Goal: Information Seeking & Learning: Learn about a topic

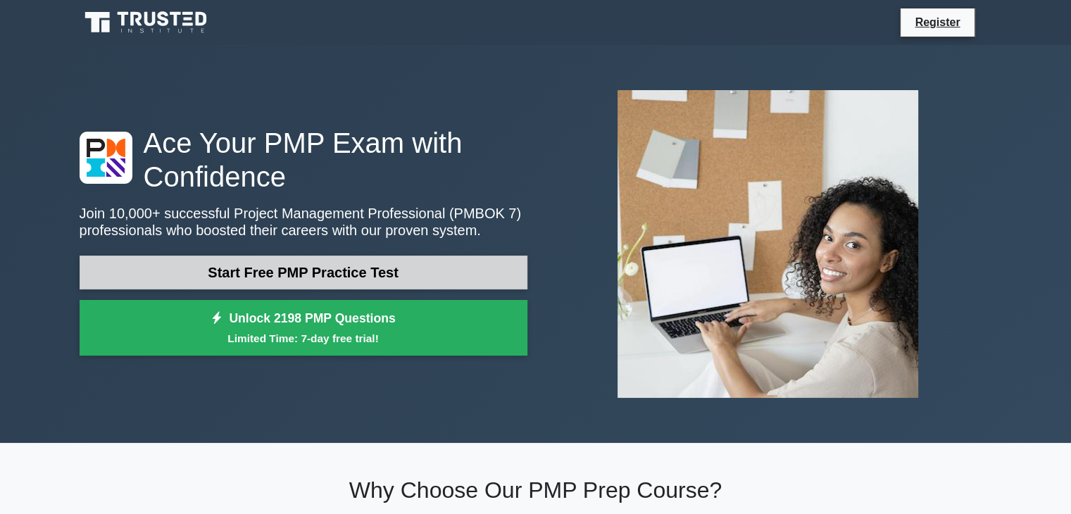
click at [348, 275] on link "Start Free PMP Practice Test" at bounding box center [304, 273] width 448 height 34
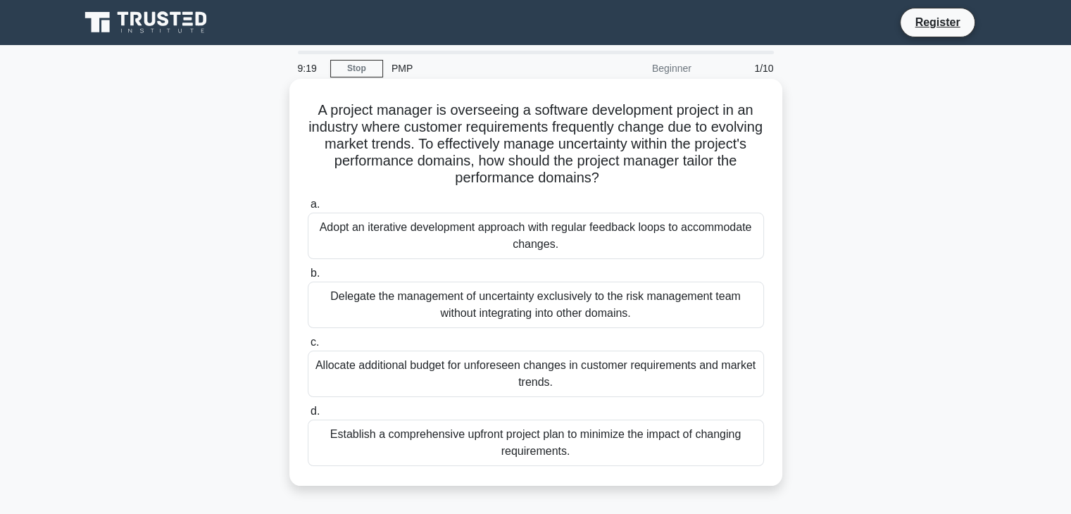
click at [507, 236] on div "Adopt an iterative development approach with regular feedback loops to accommod…" at bounding box center [536, 236] width 456 height 46
click at [308, 209] on input "a. Adopt an iterative development approach with regular feedback loops to accom…" at bounding box center [308, 204] width 0 height 9
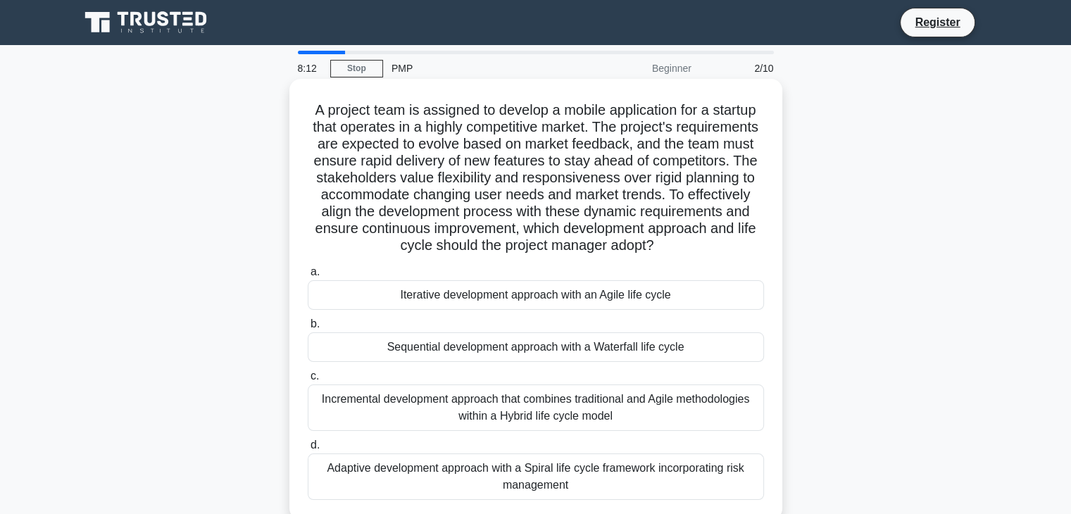
click at [482, 310] on div "Iterative development approach with an Agile life cycle" at bounding box center [536, 295] width 456 height 30
click at [308, 277] on input "a. Iterative development approach with an Agile life cycle" at bounding box center [308, 272] width 0 height 9
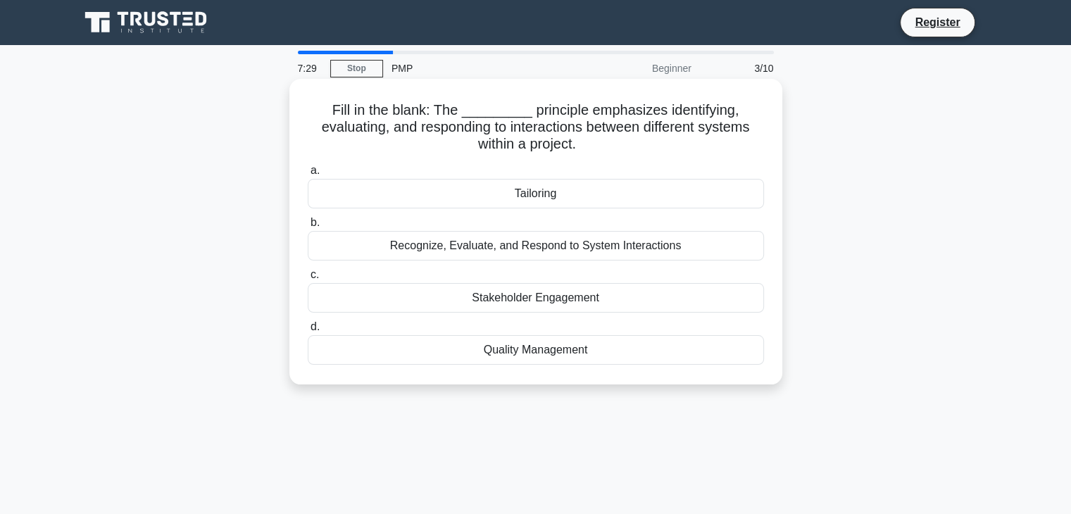
click at [486, 351] on div "Quality Management" at bounding box center [536, 350] width 456 height 30
click at [308, 332] on input "d. Quality Management" at bounding box center [308, 327] width 0 height 9
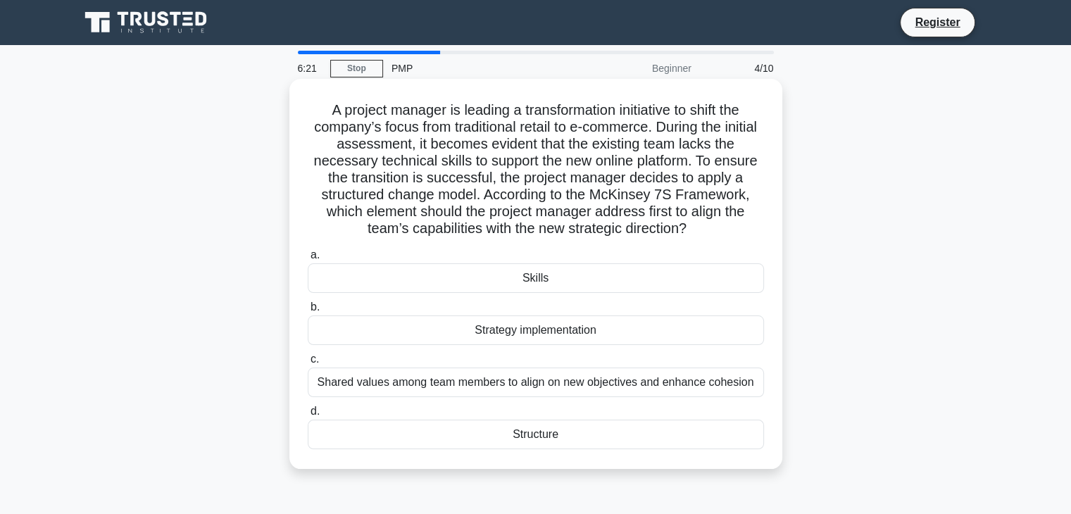
click at [480, 383] on div "Shared values among team members to align on new objectives and enhance cohesion" at bounding box center [536, 383] width 456 height 30
click at [308, 364] on input "c. Shared values among team members to align on new objectives and enhance cohe…" at bounding box center [308, 359] width 0 height 9
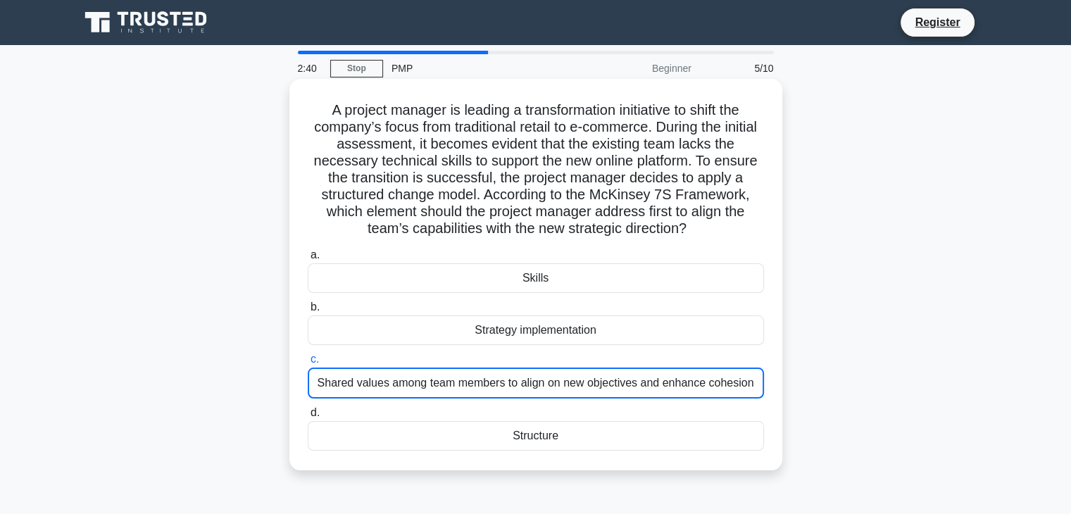
click at [446, 390] on div "Shared values among team members to align on new objectives and enhance cohesion" at bounding box center [536, 383] width 456 height 31
click at [308, 364] on input "c. Shared values among team members to align on new objectives and enhance cohe…" at bounding box center [308, 359] width 0 height 9
click at [446, 390] on div "Shared values among team members to align on new objectives and enhance cohesion" at bounding box center [536, 383] width 456 height 31
click at [308, 364] on input "c. Shared values among team members to align on new objectives and enhance cohe…" at bounding box center [308, 359] width 0 height 9
click at [446, 390] on div "Shared values among team members to align on new objectives and enhance cohesion" at bounding box center [536, 383] width 456 height 31
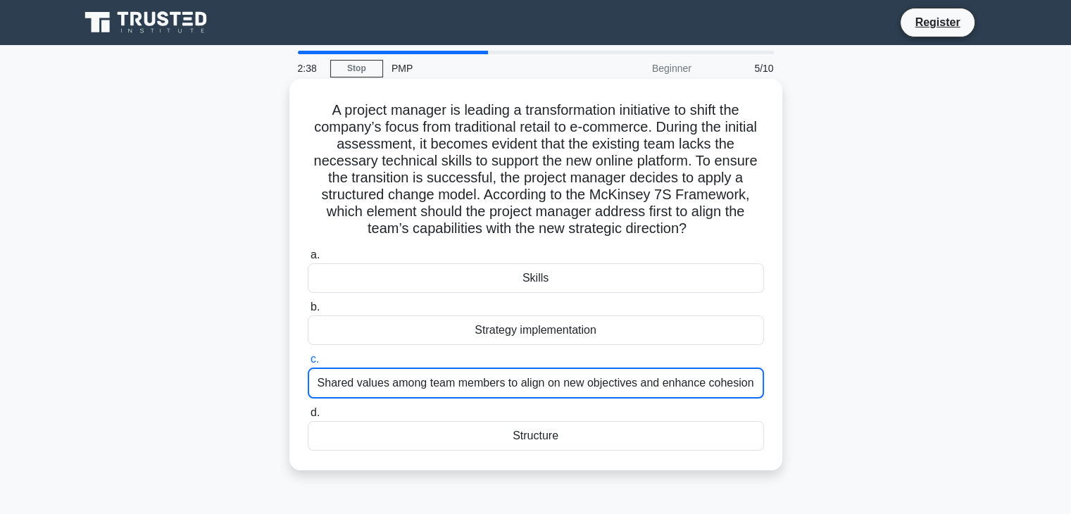
click at [308, 364] on input "c. Shared values among team members to align on new objectives and enhance cohe…" at bounding box center [308, 359] width 0 height 9
